Goal: Task Accomplishment & Management: Manage account settings

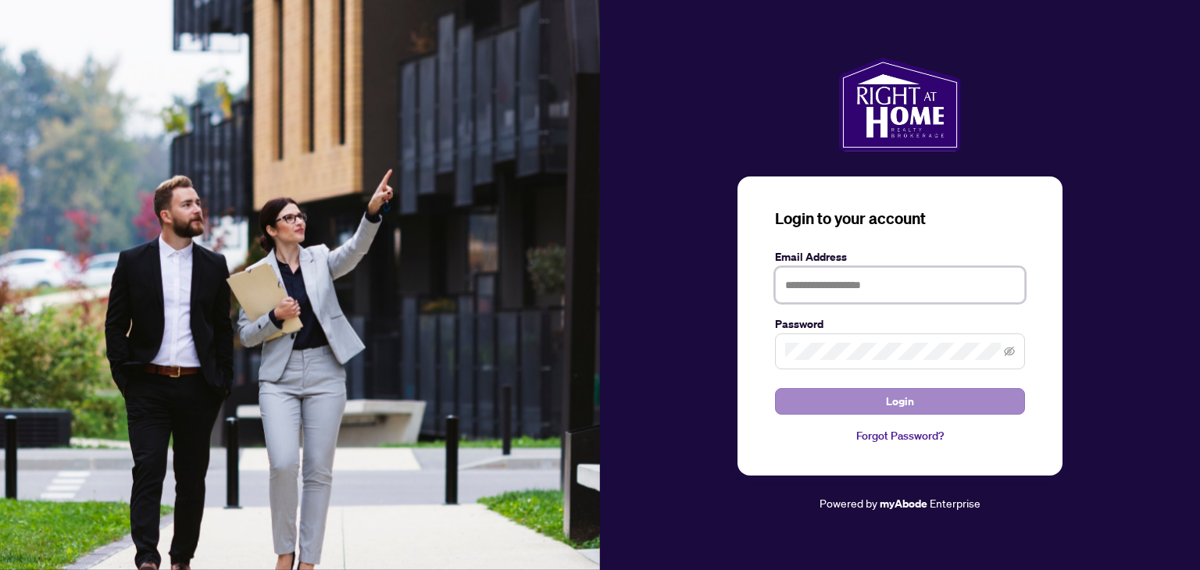
type input "**********"
click at [896, 397] on span "Login" at bounding box center [900, 401] width 28 height 25
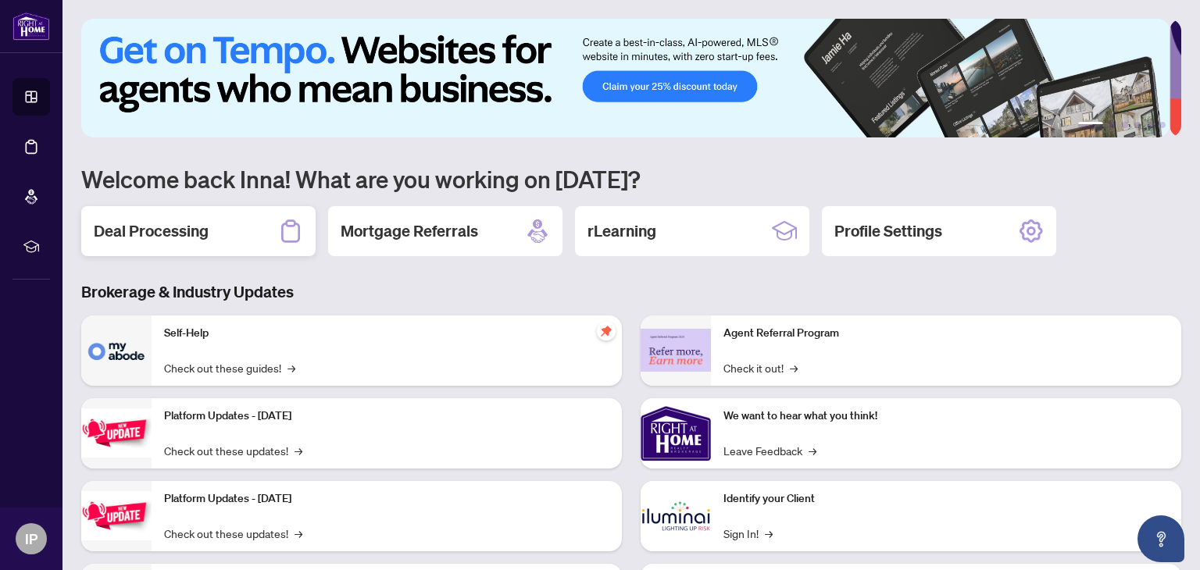
click at [153, 225] on h2 "Deal Processing" at bounding box center [151, 231] width 115 height 22
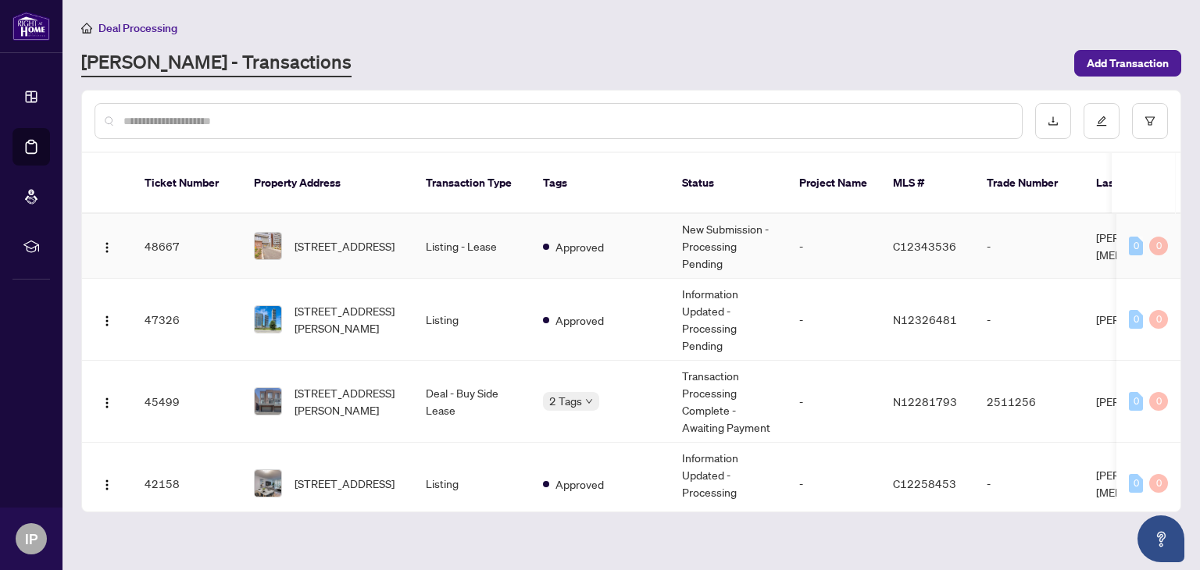
scroll to position [78, 0]
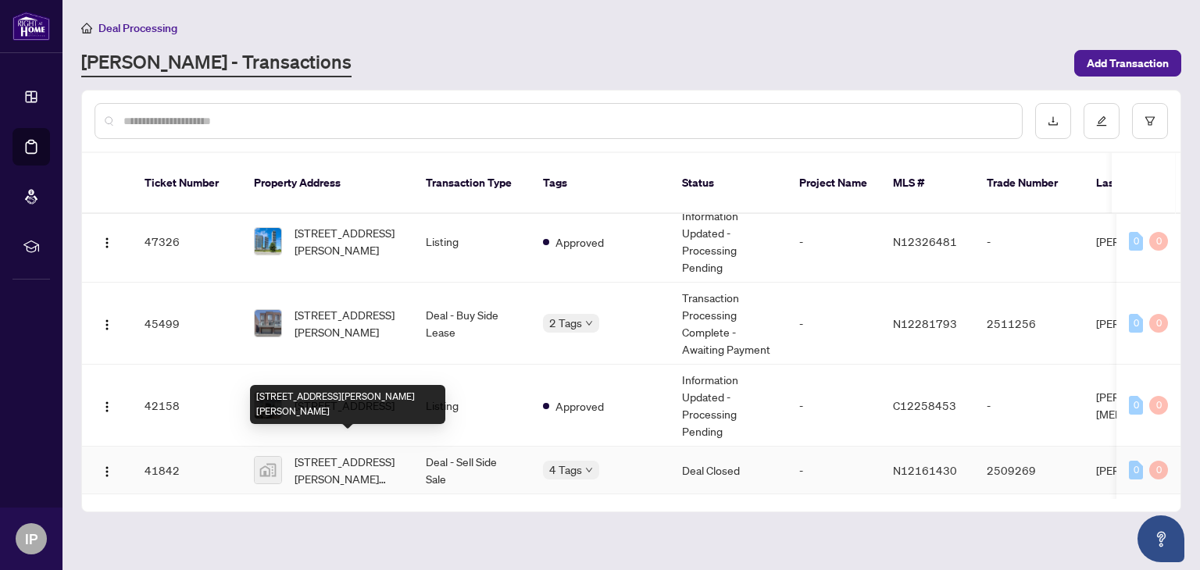
click at [319, 453] on span "[STREET_ADDRESS][PERSON_NAME][PERSON_NAME]" at bounding box center [347, 470] width 106 height 34
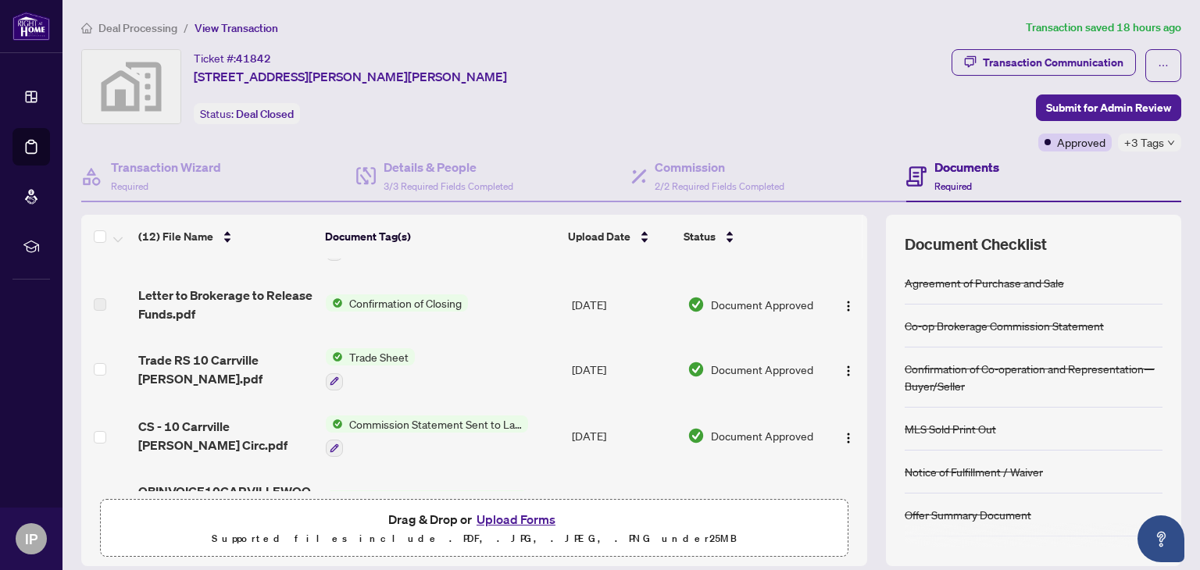
scroll to position [78, 0]
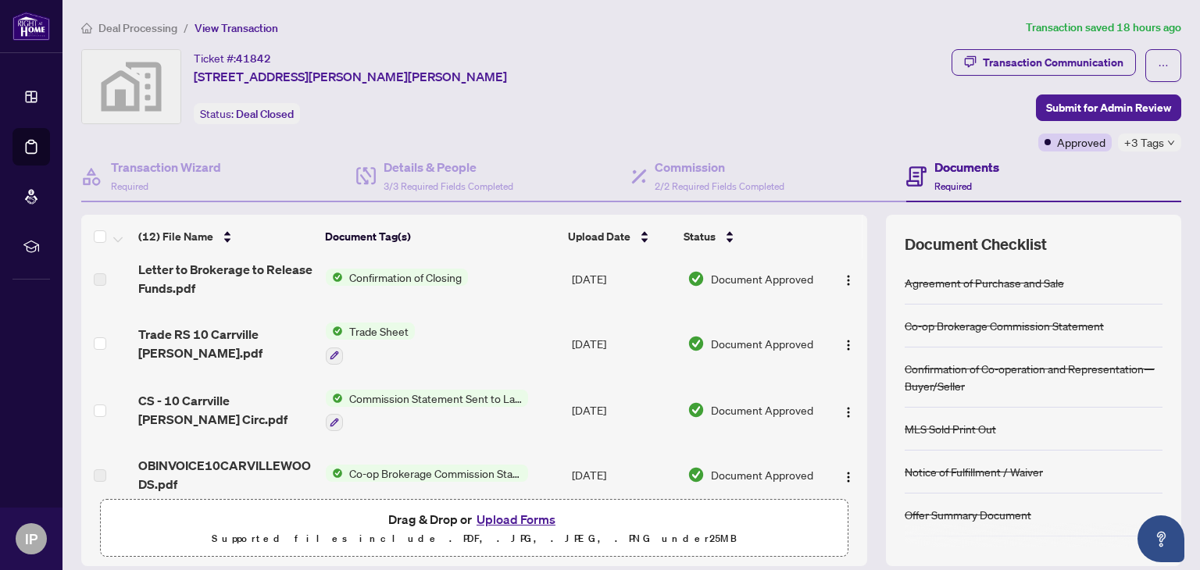
click at [384, 326] on span "Trade Sheet" at bounding box center [379, 331] width 72 height 17
click at [397, 326] on span "Trade Sheet" at bounding box center [379, 331] width 72 height 17
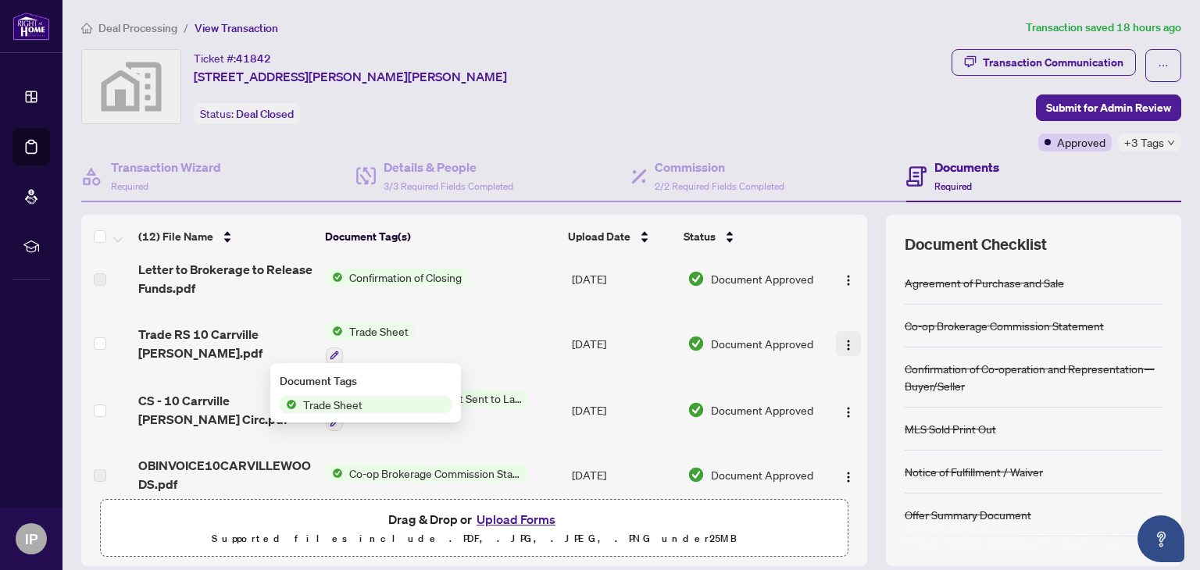
click at [842, 340] on img "button" at bounding box center [848, 345] width 12 height 12
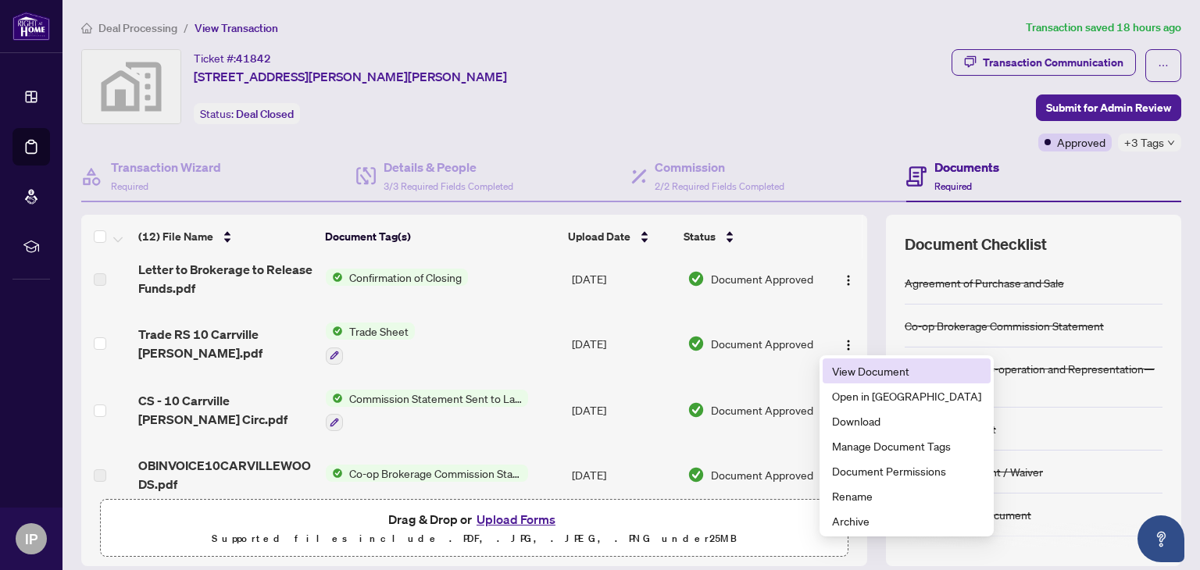
click at [858, 366] on span "View Document" at bounding box center [906, 370] width 149 height 17
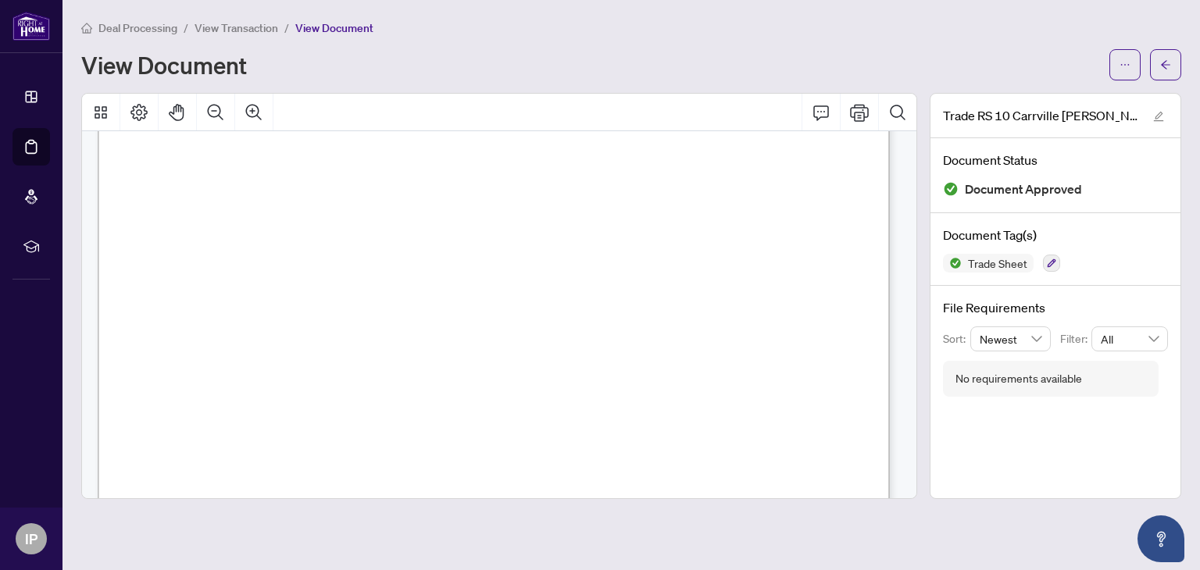
scroll to position [390, 0]
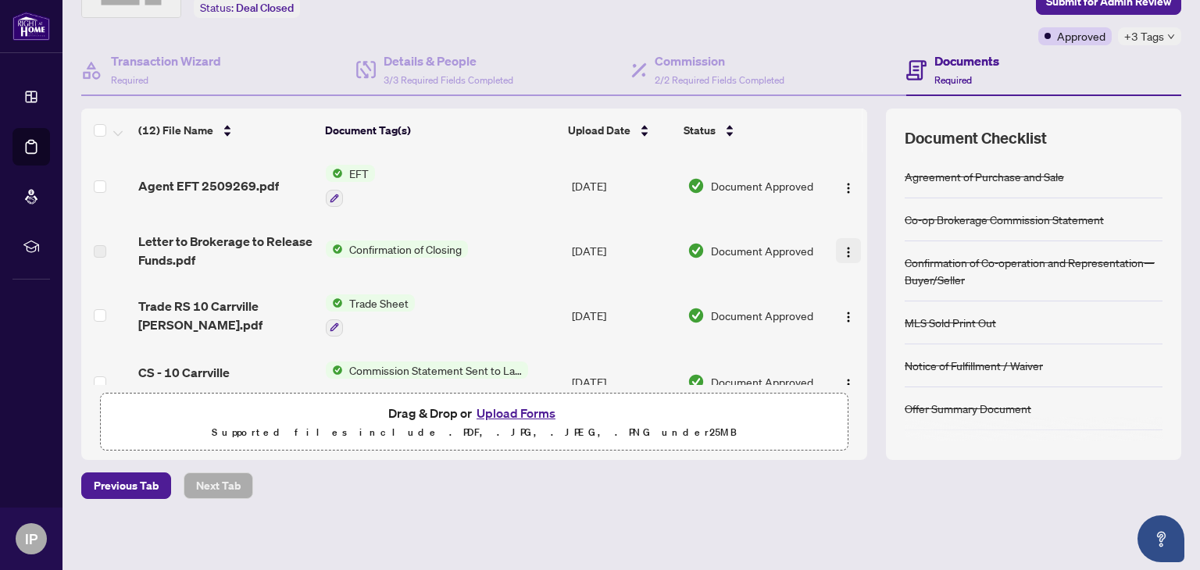
click at [842, 251] on img "button" at bounding box center [848, 252] width 12 height 12
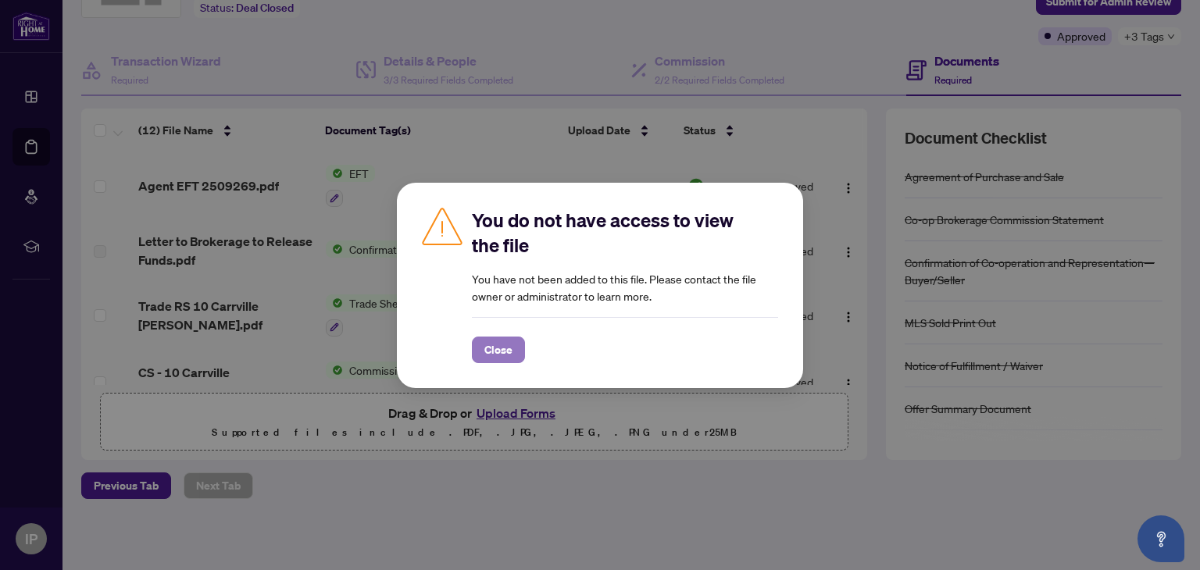
click at [484, 346] on span "Close" at bounding box center [498, 349] width 28 height 25
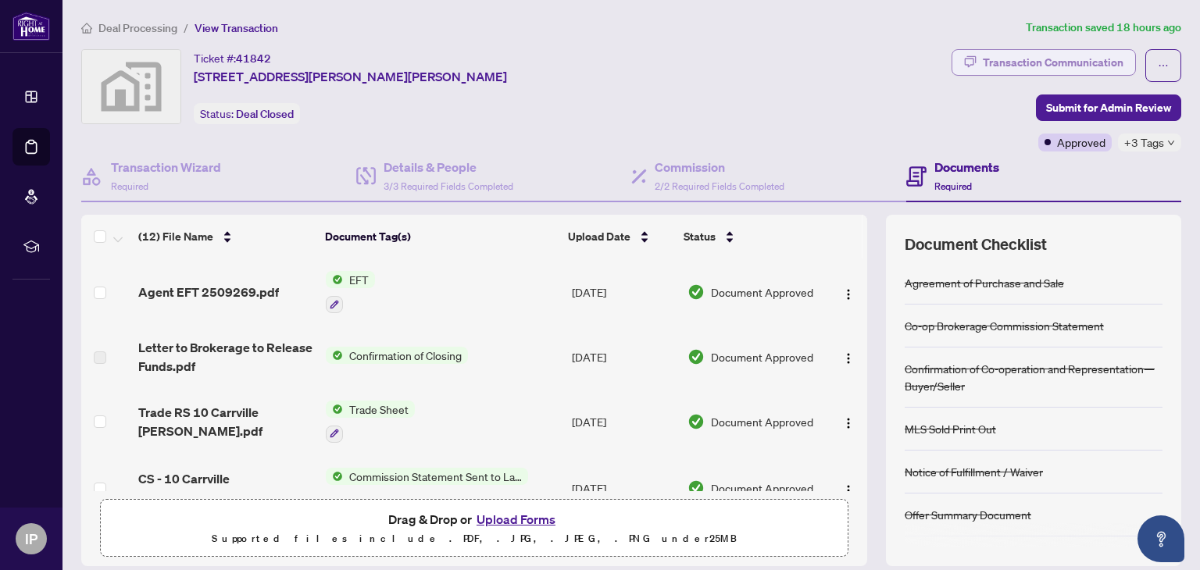
click at [998, 63] on div "Transaction Communication" at bounding box center [1052, 62] width 141 height 25
